Goal: Register for event/course

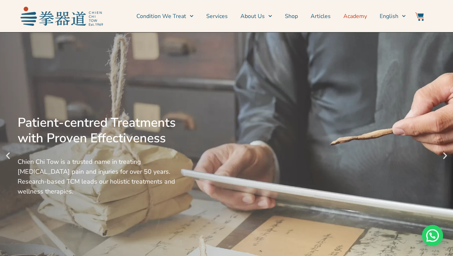
click at [358, 15] on link "Academy" at bounding box center [356, 16] width 24 height 18
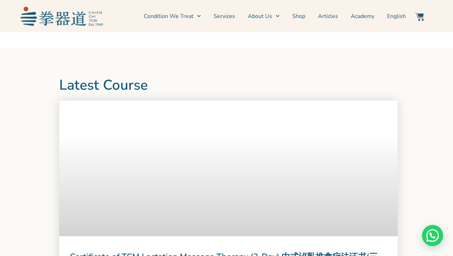
scroll to position [579, 0]
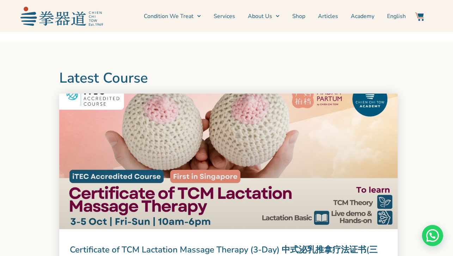
click at [216, 148] on link at bounding box center [228, 160] width 339 height 135
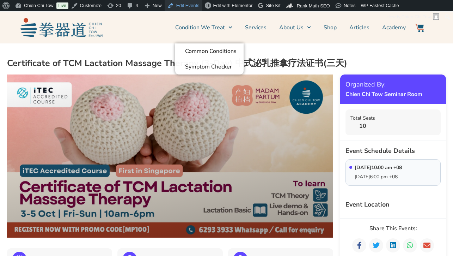
click at [198, 8] on link "Edit Events" at bounding box center [184, 5] width 38 height 11
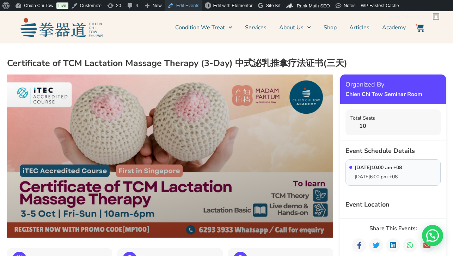
click at [198, 8] on link "Edit Events" at bounding box center [184, 5] width 38 height 11
